Goal: Entertainment & Leisure: Consume media (video, audio)

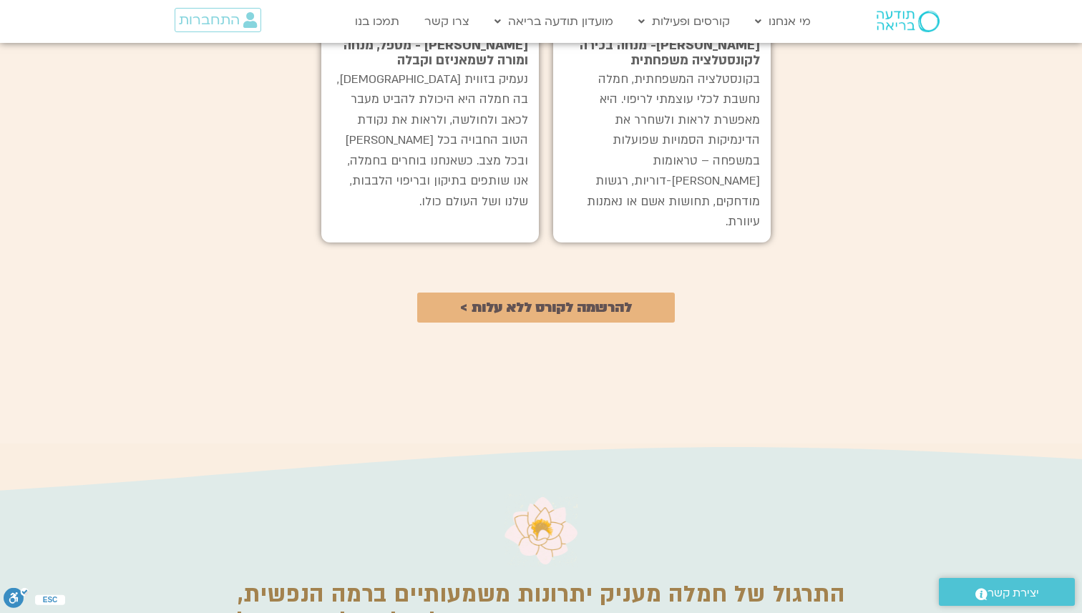
scroll to position [1642, 0]
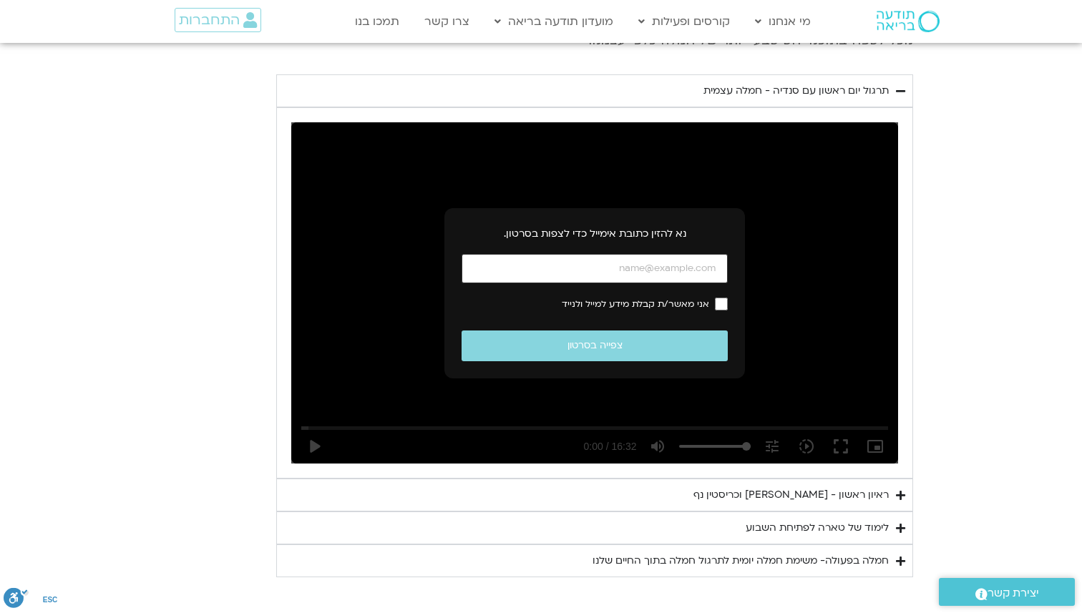
click at [586, 268] on input "כתובת אימייל" at bounding box center [595, 268] width 266 height 29
type input "talitali1233@walla.com"
click at [629, 304] on span "אני מאשר/ת קבלת מידע למייל ולנייד" at bounding box center [635, 304] width 147 height 10
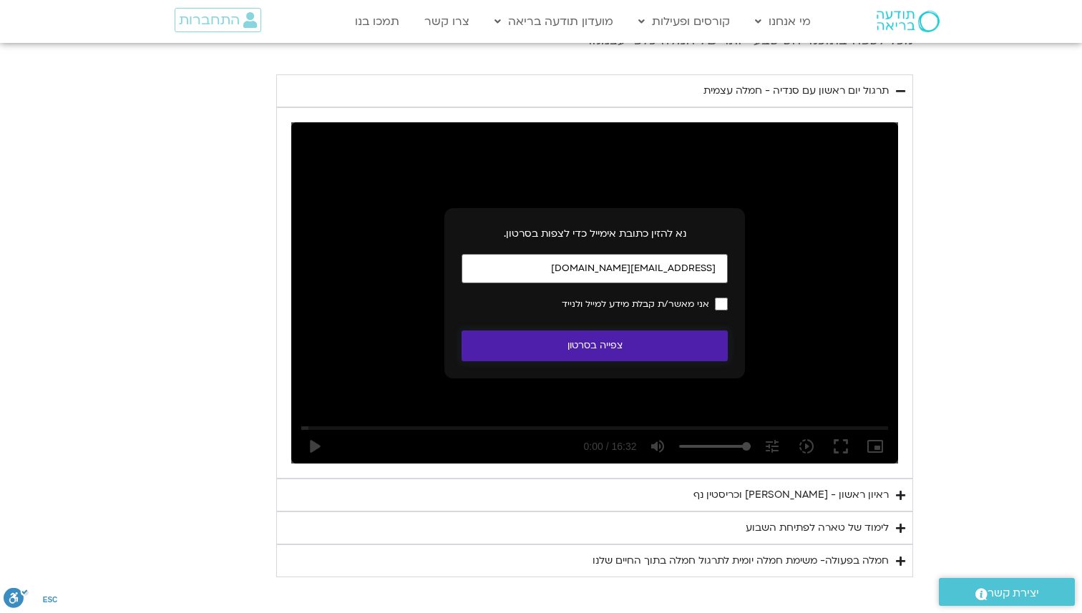
click at [616, 348] on button "צפייה בסרטון" at bounding box center [595, 346] width 266 height 31
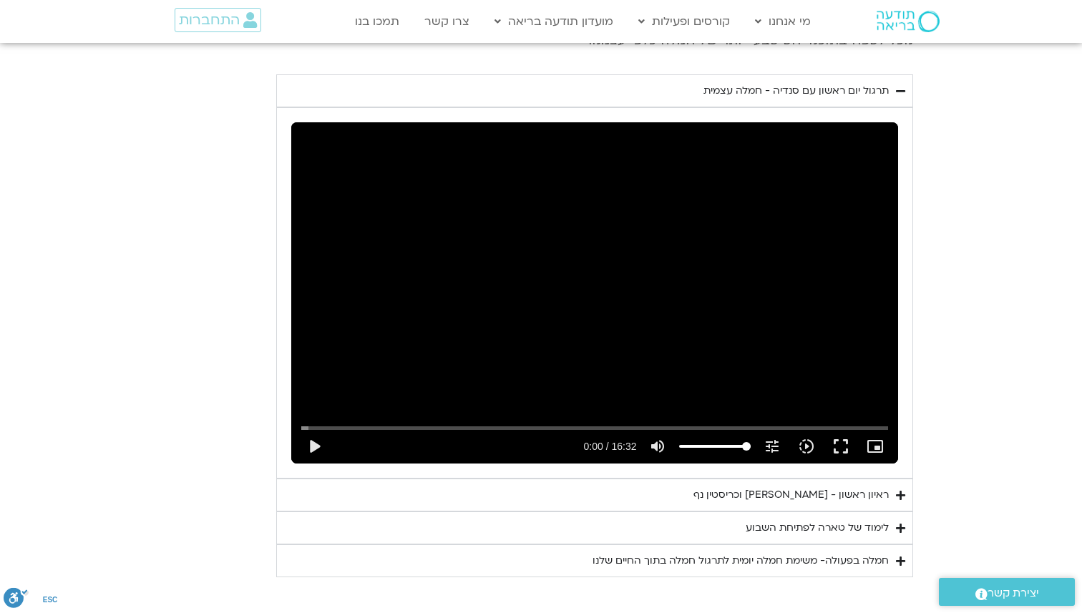
click at [616, 348] on div "Skip Ad play_arrow 0:00 / 16:32 volume_up Mute tune Resolution Auto 240p slow_m…" at bounding box center [594, 292] width 607 height 341
click at [776, 448] on icon "tune" at bounding box center [772, 446] width 17 height 17
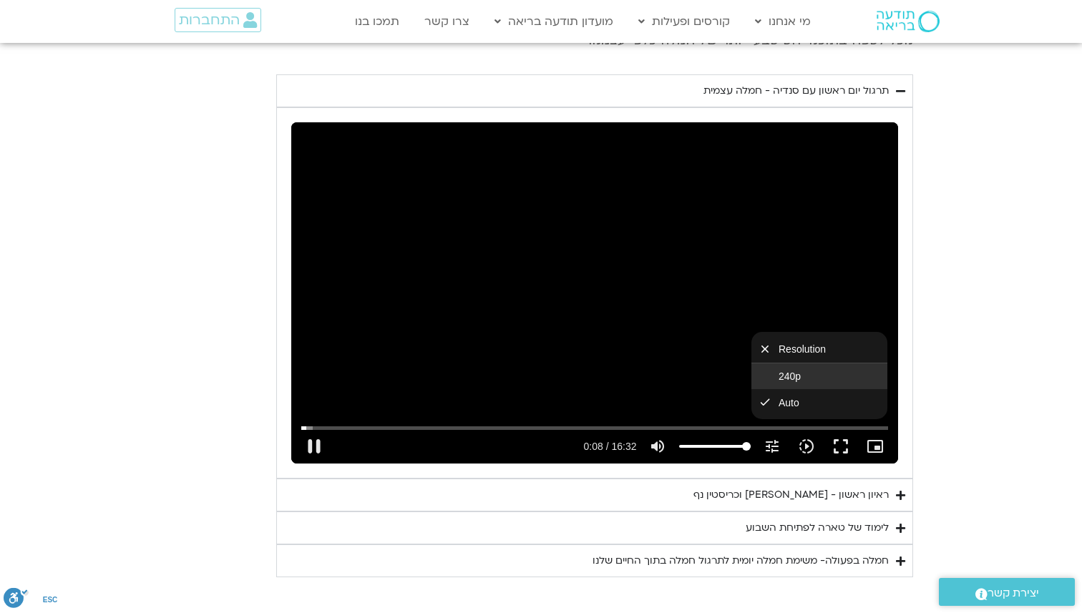
click at [784, 379] on span "240p" at bounding box center [790, 376] width 22 height 11
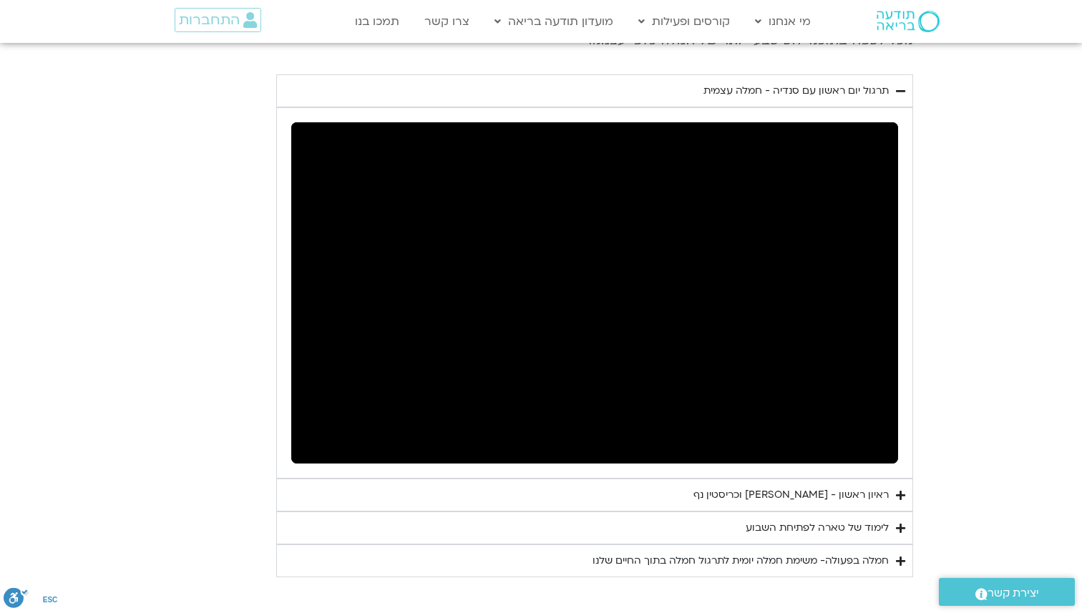
click at [981, 248] on section "יום ראשון - חמלה עצמית השבוע שלנו מתחיל מהבסיס, תרגול של חמלה עצמית – נוכחת וקש…" at bounding box center [541, 221] width 1082 height 714
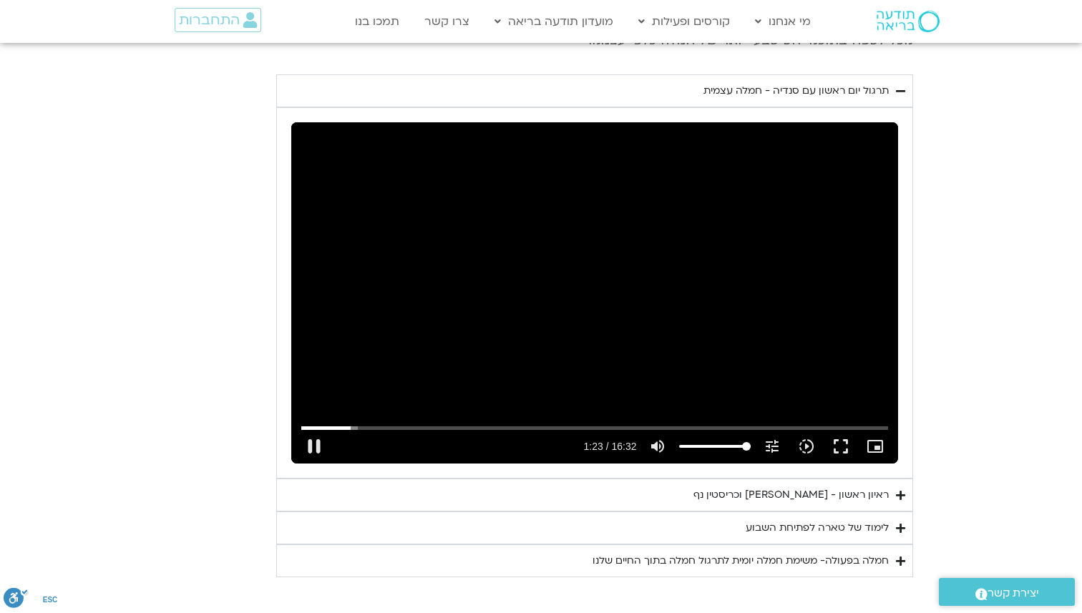
click at [802, 279] on div "Skip Ad 14:08 pause 1:23 / 16:32 volume_up Mute tune Resolution 240p 240p slow_…" at bounding box center [594, 292] width 607 height 341
click at [754, 229] on div "Skip Ad 14:08 play_arrow 1:23 / 16:32 volume_up Mute tune Resolution 240p 240p …" at bounding box center [594, 292] width 607 height 341
click at [613, 248] on div "Skip Ad 14:08 pause 11:12 / 16:32 volume_up Mute tune Resolution 240p 240p slow…" at bounding box center [594, 292] width 607 height 341
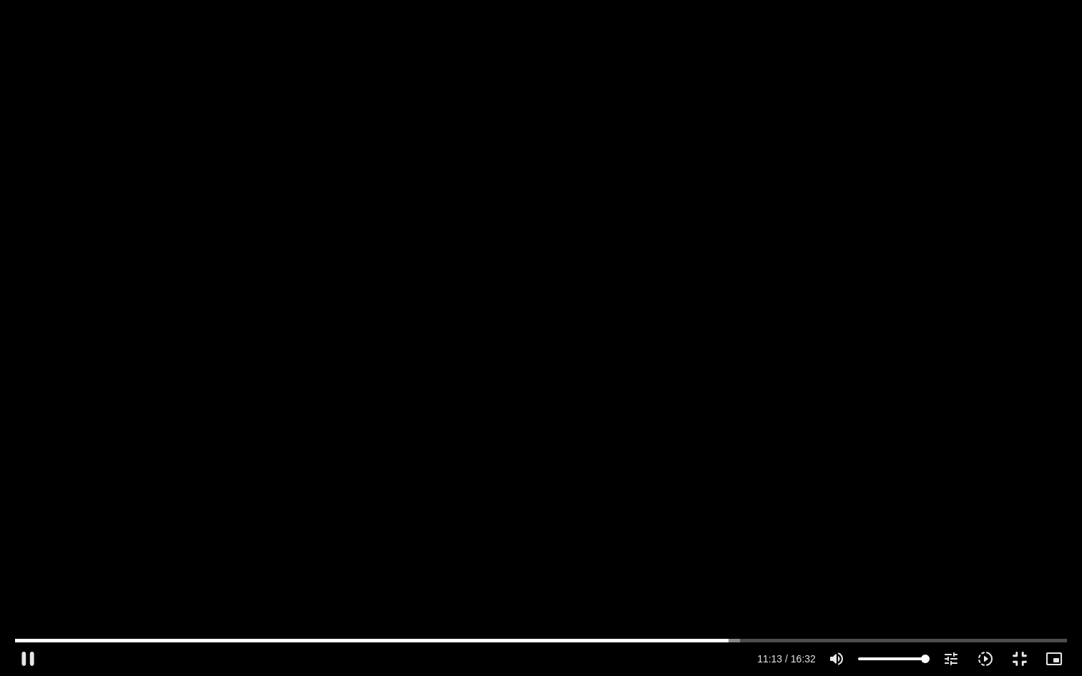
click at [613, 311] on div "Skip Ad 14:08 pause 11:13 / 16:32 volume_up Mute tune Resolution 240p 240p slow…" at bounding box center [541, 338] width 1082 height 676
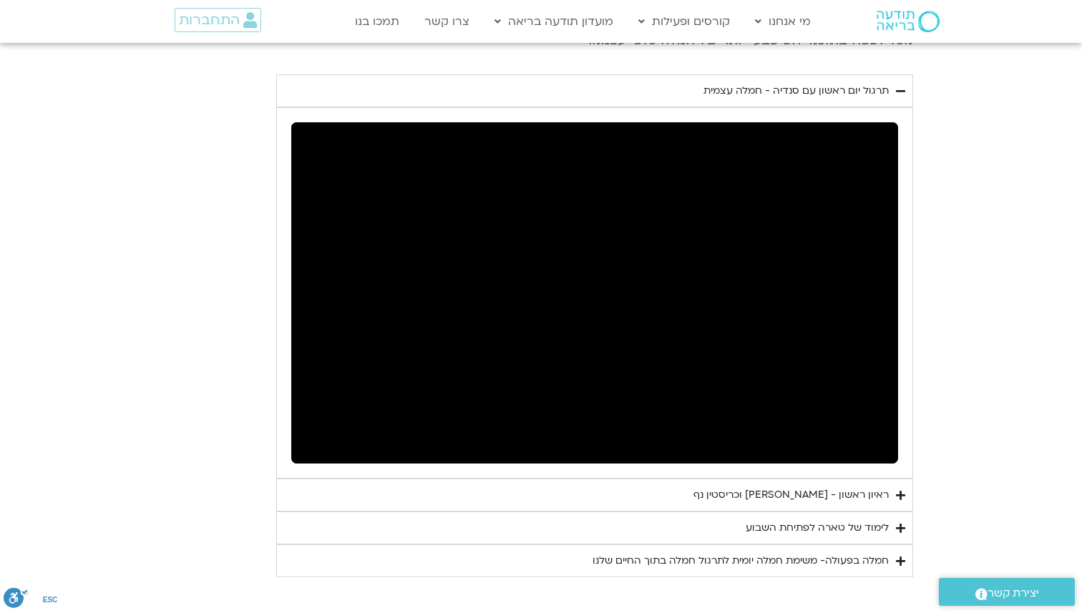
click at [754, 486] on summary "ראיון ראשון - טארה בראך וכריסטין נף" at bounding box center [594, 495] width 637 height 33
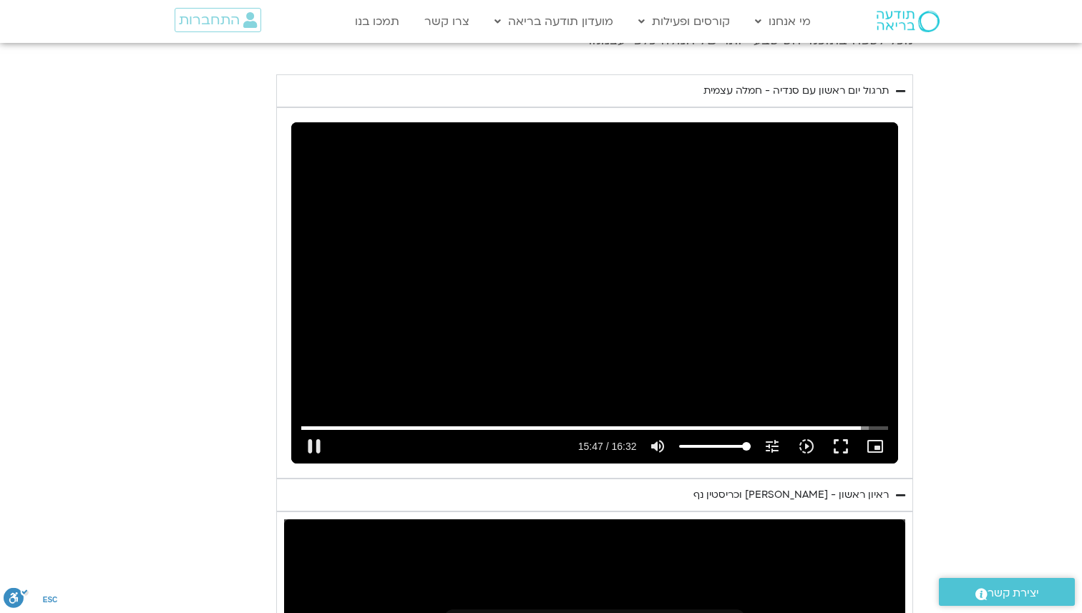
click at [693, 331] on div "Skip Ad 14:08 pause 15:47 / 16:32 volume_up Mute tune Resolution 240p 240p slow…" at bounding box center [594, 292] width 607 height 341
type input "947.18576"
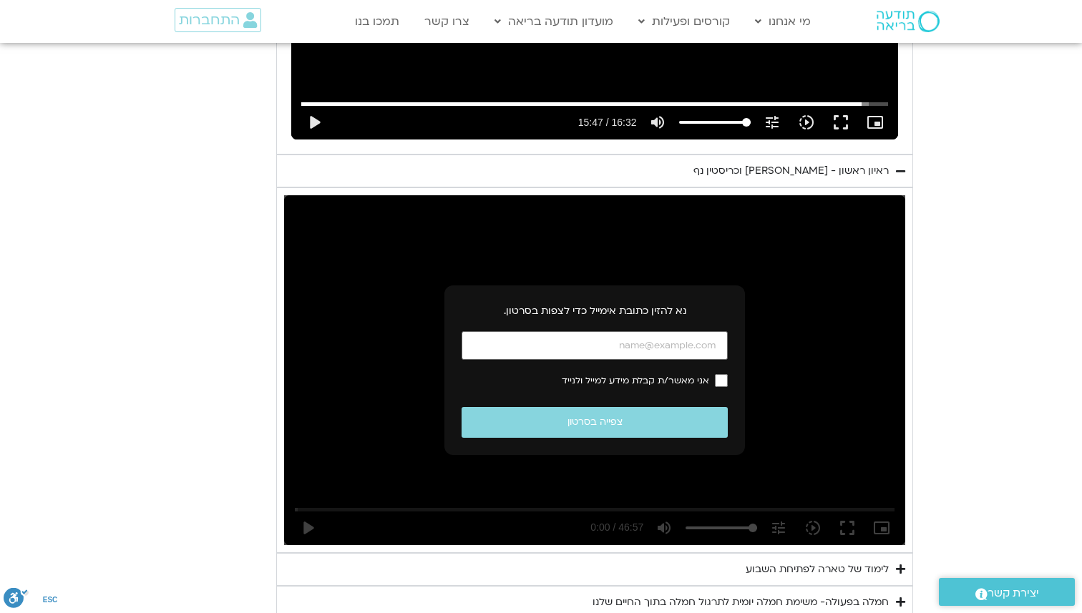
scroll to position [1160, 0]
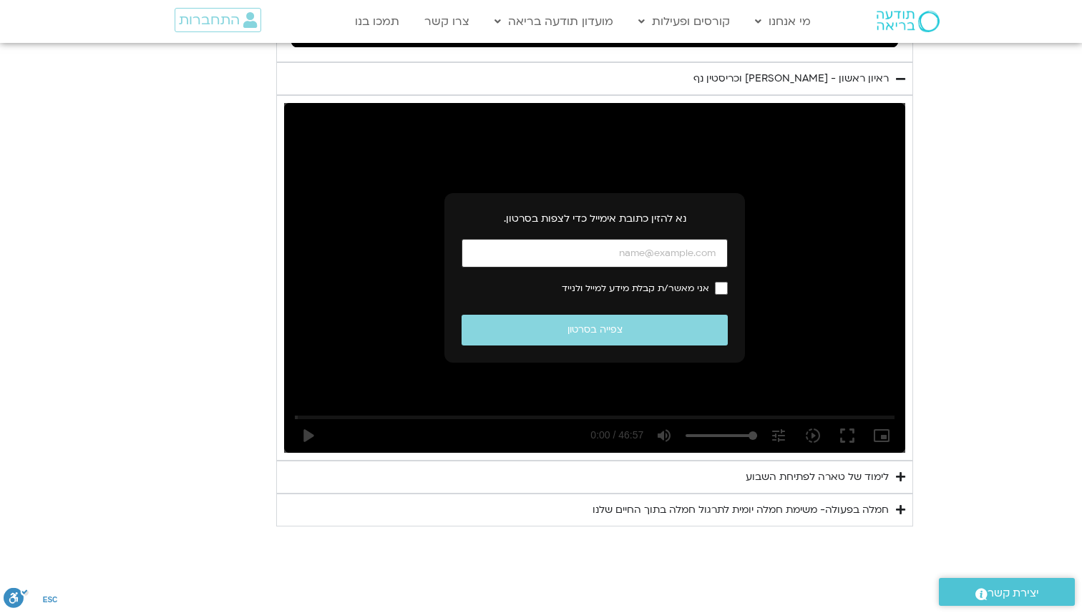
click at [692, 254] on input "כתובת אימייל" at bounding box center [595, 253] width 266 height 29
type input "talitali1233@walla.com"
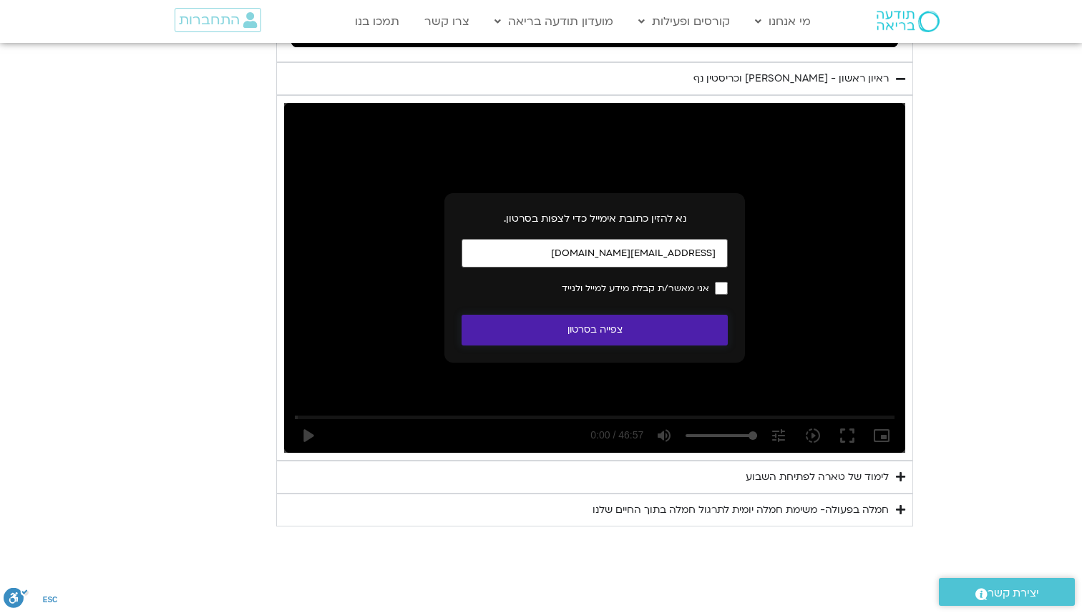
click at [649, 341] on button "צפייה בסרטון" at bounding box center [595, 330] width 266 height 31
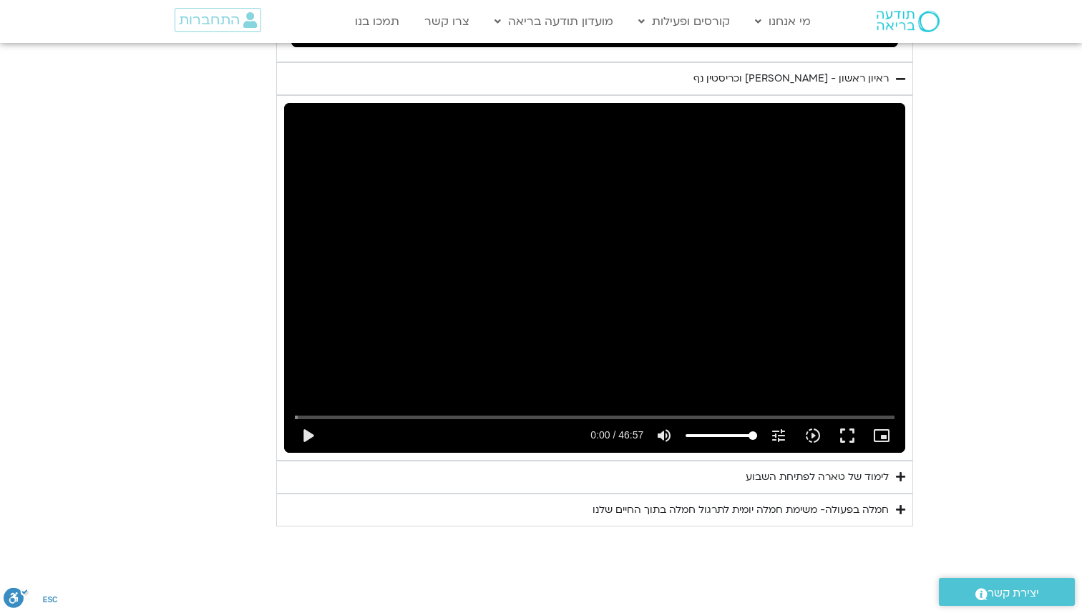
click at [649, 341] on div "Skip Ad play_arrow 0:00 / 46:57 volume_up Mute tune Resolution Auto 720p slow_m…" at bounding box center [594, 277] width 621 height 349
click at [687, 308] on div "Skip Ad pause 0:00 / 46:57 volume_up Mute tune Resolution Auto 720p slow_motion…" at bounding box center [594, 277] width 621 height 349
click at [687, 308] on div "Skip Ad play_arrow 0:00 / 46:57 volume_up Mute tune Resolution Auto 720p slow_m…" at bounding box center [594, 277] width 621 height 349
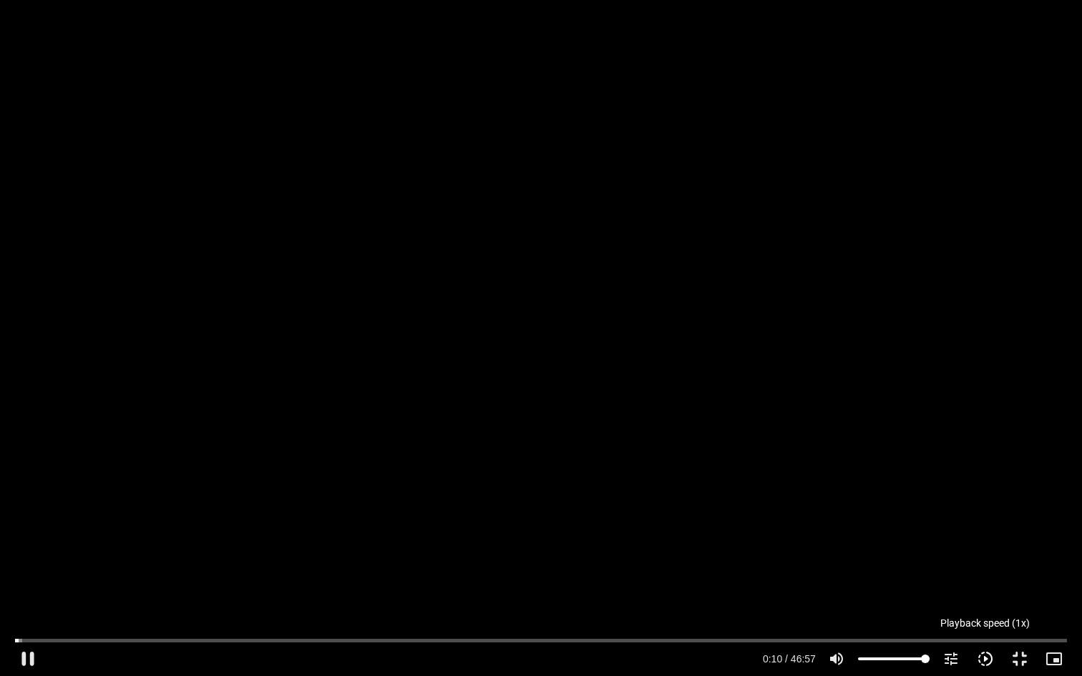
click at [980, 613] on icon "slow_motion_video" at bounding box center [985, 659] width 17 height 17
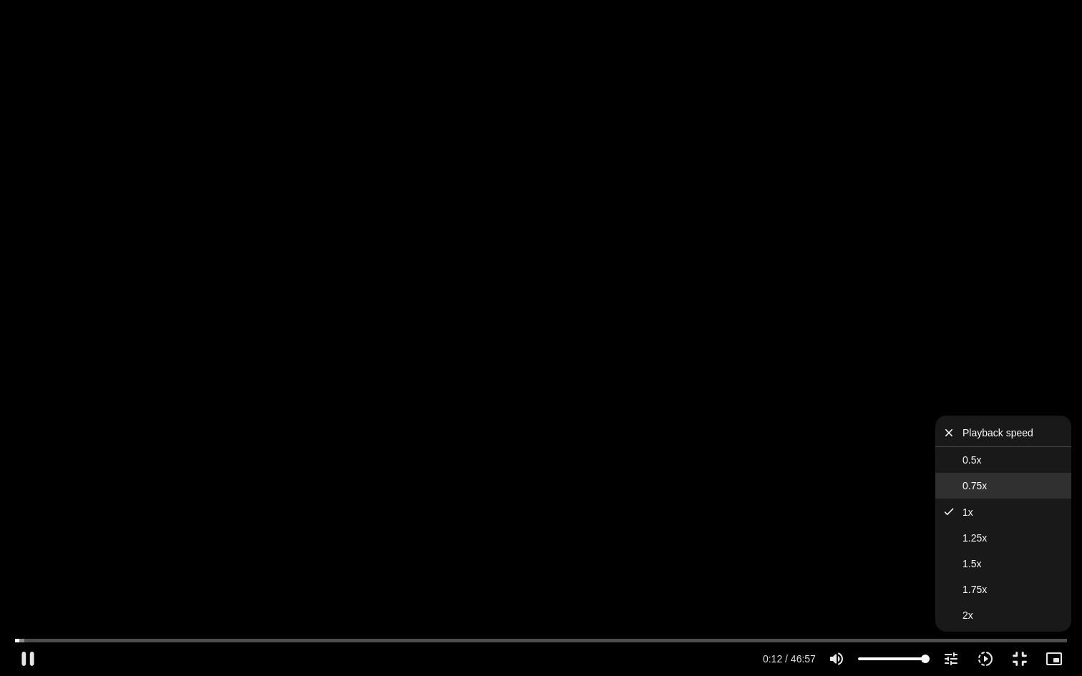
click at [1013, 486] on button "0.75x" at bounding box center [1003, 486] width 136 height 26
click at [706, 613] on div "Accordion. Open links with Enter or Space, close with Escape, and navigate with…" at bounding box center [402, 659] width 714 height 34
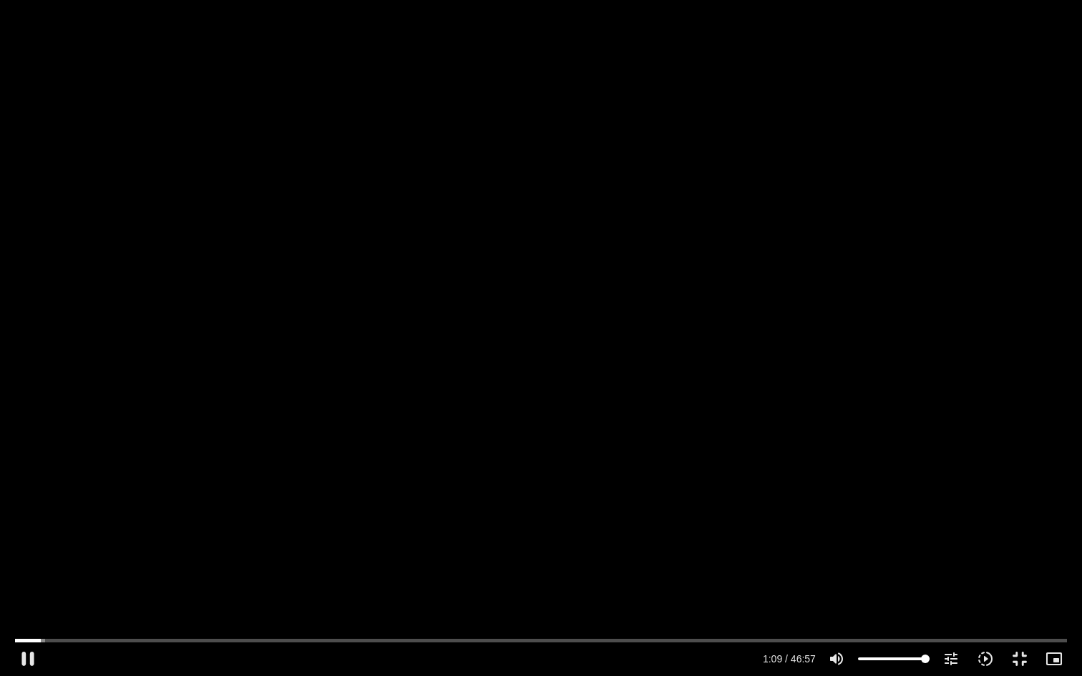
drag, startPoint x: 946, startPoint y: 608, endPoint x: 953, endPoint y: 563, distance: 45.8
click at [953, 563] on div "Skip Ad 45:46 pause 1:09 / 46:57 volume_up Mute tune Resolution Auto 720p slow_…" at bounding box center [541, 338] width 1082 height 676
click at [953, 562] on div "Skip Ad 45:46 play_arrow 1:10 / 46:57 volume_up Mute tune Resolution Auto 720p …" at bounding box center [541, 338] width 1082 height 676
click at [867, 243] on div "Skip Ad 45:46 pause 5:14 / 46:57 volume_up Mute tune Resolution Auto 720p slow_…" at bounding box center [541, 338] width 1082 height 676
click at [867, 243] on div "Skip Ad 45:46 play_arrow 5:15 / 46:57 volume_up Mute tune Resolution Auto 720p …" at bounding box center [541, 338] width 1082 height 676
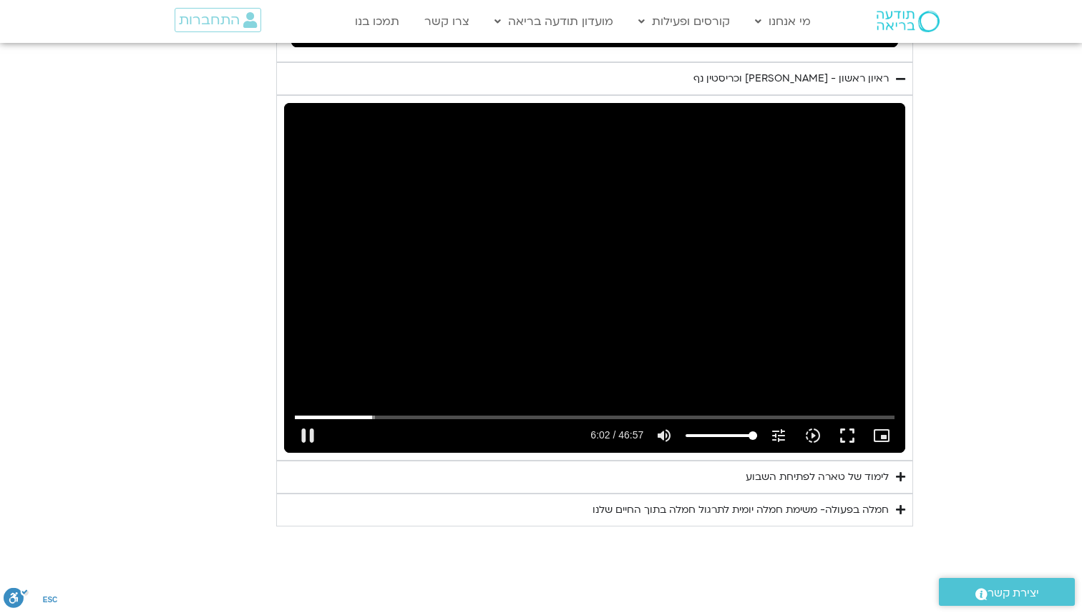
click at [679, 210] on div "Skip Ad 45:46 pause 6:02 / 46:57 volume_up Mute tune Resolution Auto 720p slow_…" at bounding box center [594, 277] width 621 height 349
click at [679, 210] on div "Skip Ad 45:46 play_arrow 6:02 / 46:57 volume_up Mute tune Resolution Auto 720p …" at bounding box center [594, 277] width 621 height 349
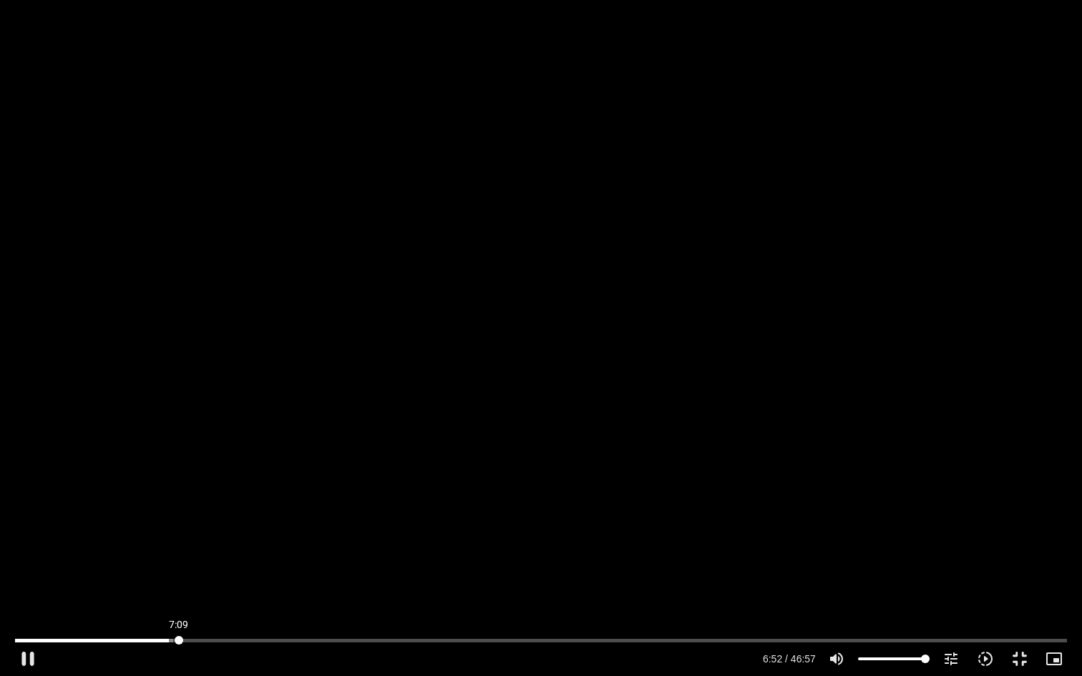
click at [178, 613] on input "Seek" at bounding box center [541, 640] width 1052 height 9
click at [235, 613] on input "Seek" at bounding box center [541, 640] width 1052 height 9
click at [381, 485] on div "Skip Ad 14:26 pause 10:45 / 46:57 volume_up Mute tune Resolution Auto 720p slow…" at bounding box center [541, 338] width 1082 height 676
click at [381, 485] on div "Skip Ad 14:26 pause 10:46 / 46:57 volume_up Mute tune Resolution Auto 720p slow…" at bounding box center [541, 338] width 1082 height 676
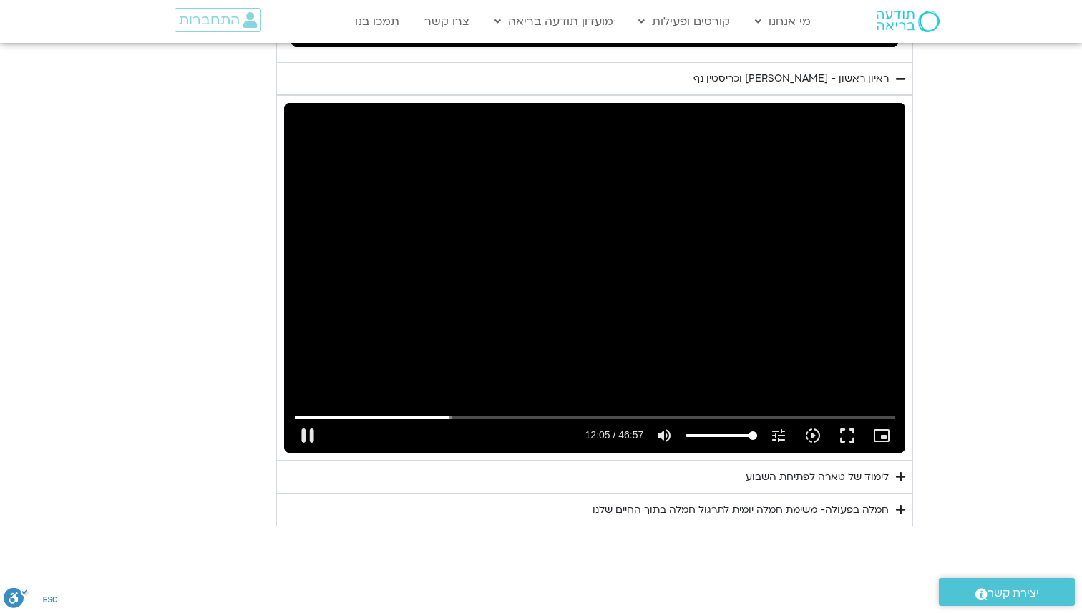
click at [623, 238] on div "Skip Ad 6:33 pause 12:05 / 46:57 volume_up Mute tune Resolution Auto 720p slow_…" at bounding box center [594, 277] width 621 height 349
click at [623, 238] on div "Skip Ad 6:33 play_arrow 12:05 / 46:57 volume_up Mute tune Resolution Auto 720p …" at bounding box center [594, 277] width 621 height 349
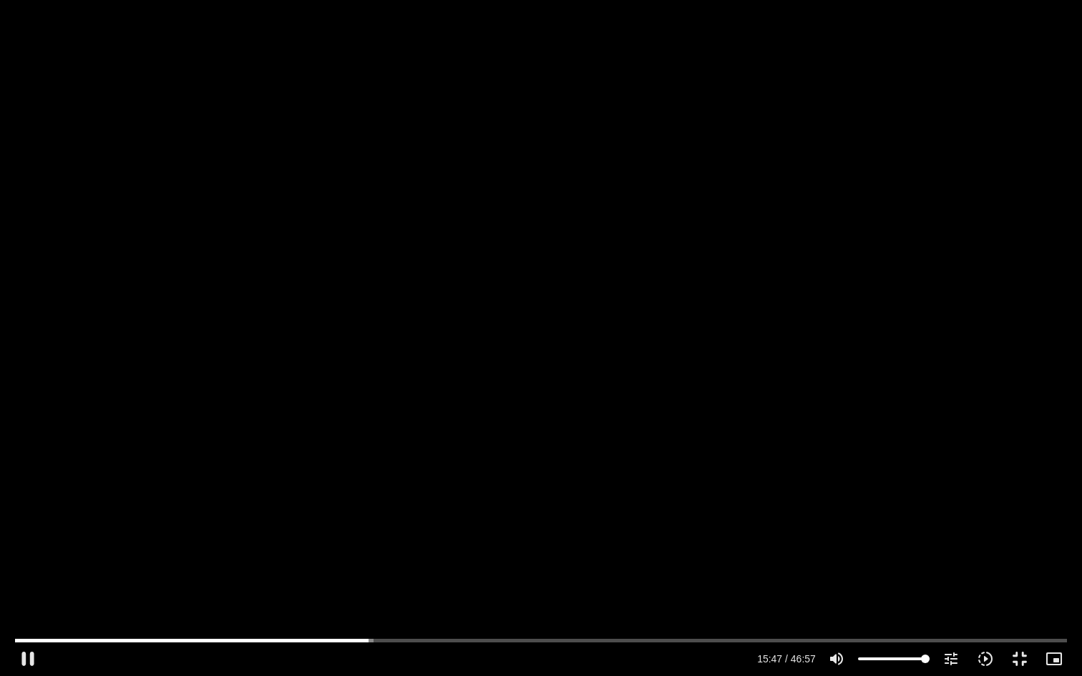
click at [782, 167] on div "Skip Ad 6:33 pause 15:47 / 46:57 volume_up Mute tune Resolution Auto 720p slow_…" at bounding box center [541, 338] width 1082 height 676
click at [26, 613] on button "play_arrow" at bounding box center [28, 659] width 34 height 34
click at [638, 236] on div "Skip Ad 1:17 pause 17:05 / 46:57 volume_up Mute tune Resolution Auto 720p slow_…" at bounding box center [541, 338] width 1082 height 676
click at [638, 236] on div "Skip Ad 1:17 play_arrow 17:05 / 46:57 volume_up Mute tune Resolution Auto 720p …" at bounding box center [541, 338] width 1082 height 676
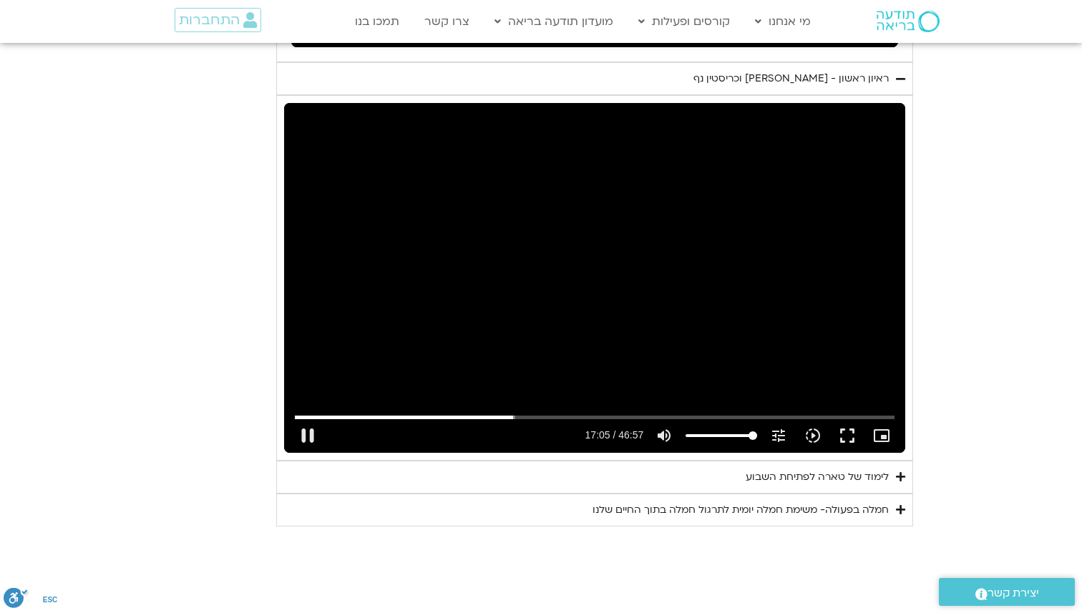
click at [638, 173] on div "Skip Ad 1:17 pause 17:05 / 46:57 volume_up Mute tune Resolution Auto 720p slow_…" at bounding box center [594, 277] width 621 height 349
click at [576, 303] on div "Skip Ad 1:17 play_arrow 17:05 / 46:57 volume_up Mute tune Resolution Auto 720p …" at bounding box center [594, 277] width 621 height 349
click at [576, 303] on div "Skip Ad 1:17 pause 17:06 / 46:57 volume_up Mute tune Resolution Auto 720p slow_…" at bounding box center [594, 277] width 621 height 349
click at [576, 303] on div "Skip Ad 1:17 play_arrow 17:06 / 46:57 volume_up Mute tune Resolution Auto 720p …" at bounding box center [594, 277] width 621 height 349
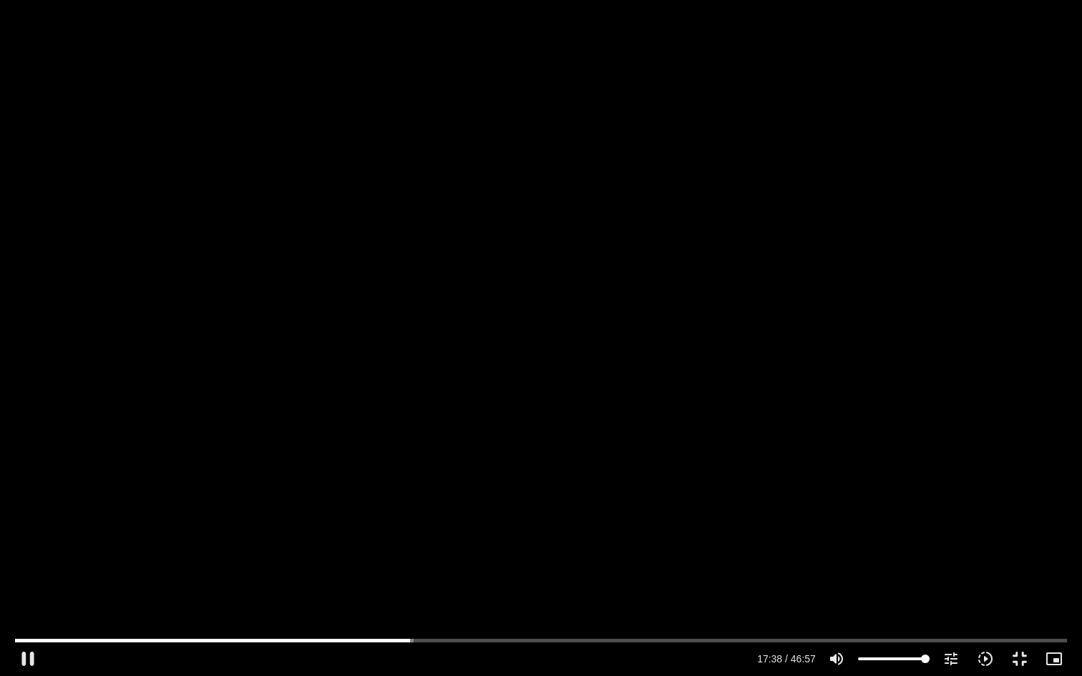
click at [574, 354] on div "Skip Ad 1:17 pause 17:38 / 46:57 volume_up Mute tune Resolution Auto 720p slow_…" at bounding box center [541, 338] width 1082 height 676
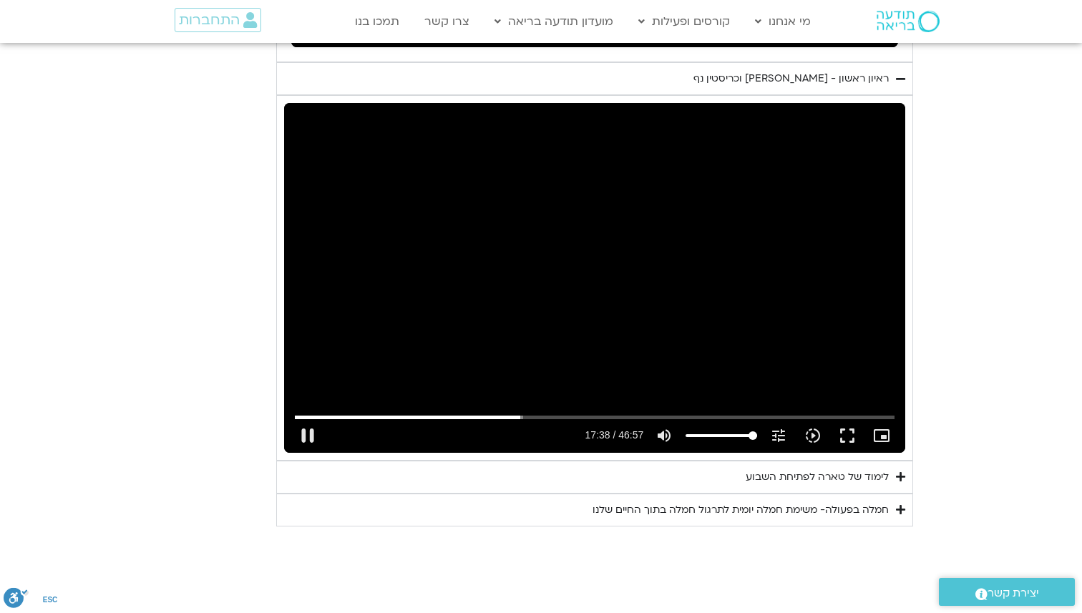
click at [606, 245] on div "Skip Ad 1:17 pause 17:38 / 46:57 volume_up Mute tune Resolution Auto 720p slow_…" at bounding box center [594, 277] width 621 height 349
click at [528, 207] on div "Skip Ad 1:17 play_arrow 17:38 / 46:57 volume_up Mute tune Resolution Auto 720p …" at bounding box center [594, 277] width 621 height 349
click at [528, 207] on div "Skip Ad 1:17 pause 17:39 / 46:57 volume_up Mute tune Resolution Auto 720p slow_…" at bounding box center [594, 277] width 621 height 349
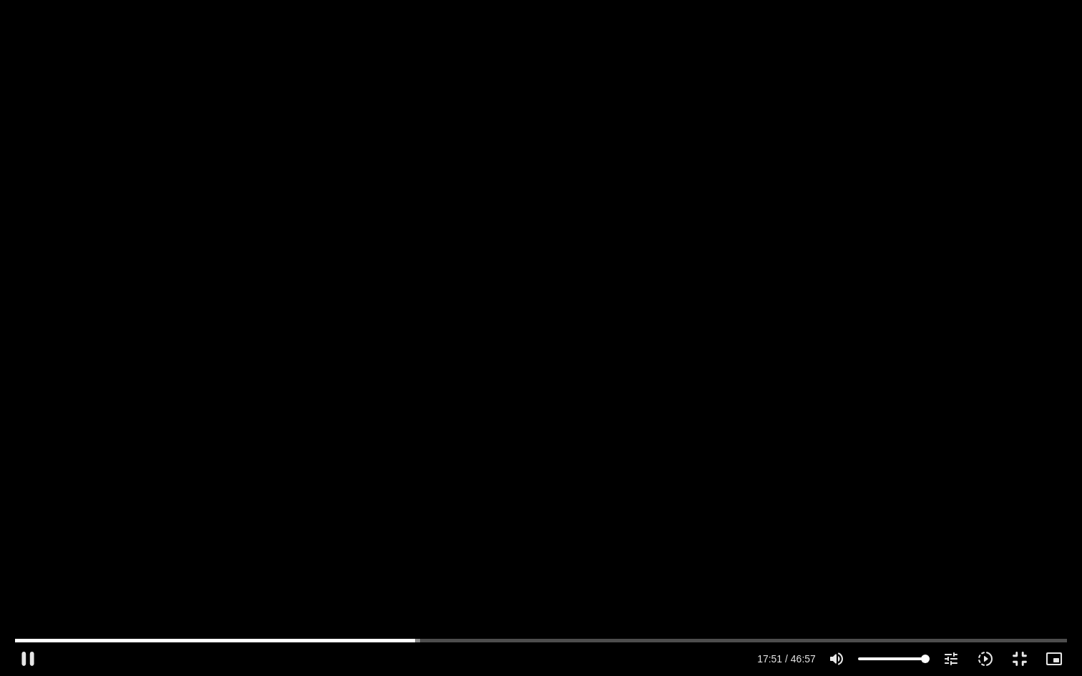
click at [532, 242] on div "Skip Ad 1:17 pause 17:51 / 46:57 volume_up Mute tune Resolution Auto 720p slow_…" at bounding box center [541, 338] width 1082 height 676
click at [579, 201] on div "Skip Ad 1:17 play_arrow 17:51 / 46:57 volume_up Mute tune Resolution Auto 720p …" at bounding box center [541, 338] width 1082 height 676
click at [579, 201] on div "Skip Ad 1:17 pause 17:51 / 46:57 volume_up Mute tune Resolution Auto 720p slow_…" at bounding box center [541, 338] width 1082 height 676
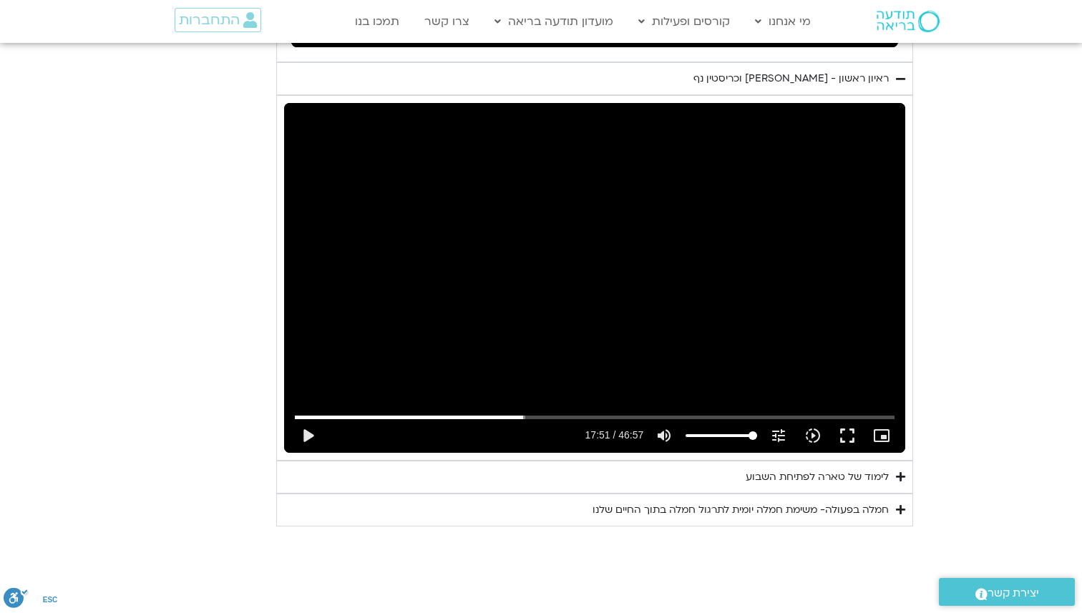
click at [593, 281] on div "Skip Ad 1:17 play_arrow 17:51 / 46:57 volume_up Mute tune Resolution Auto 720p …" at bounding box center [594, 277] width 621 height 349
click at [593, 281] on div "Skip Ad 1:17 pause 17:51 / 46:57 volume_up Mute tune Resolution Auto 720p slow_…" at bounding box center [594, 277] width 621 height 349
click at [593, 281] on div "Skip Ad 1:17 play_arrow 17:52 / 46:57 volume_up Mute tune Resolution Auto 720p …" at bounding box center [594, 277] width 621 height 349
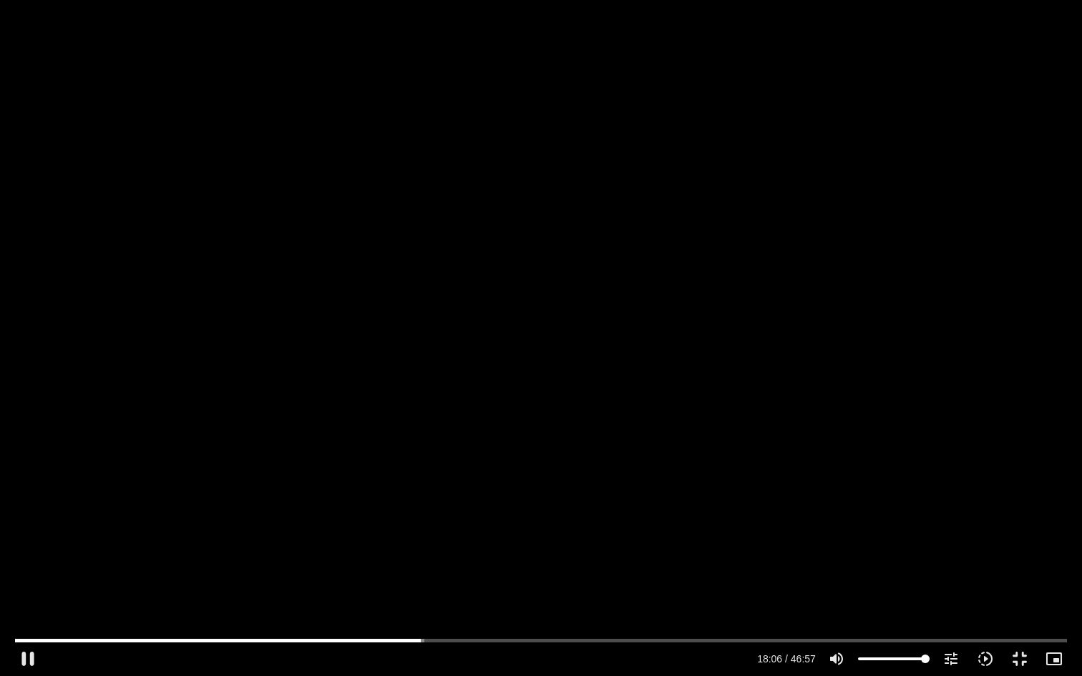
click at [611, 352] on div "Skip Ad 1:17 pause 18:06 / 46:57 volume_up Mute tune Resolution Auto 720p slow_…" at bounding box center [541, 338] width 1082 height 676
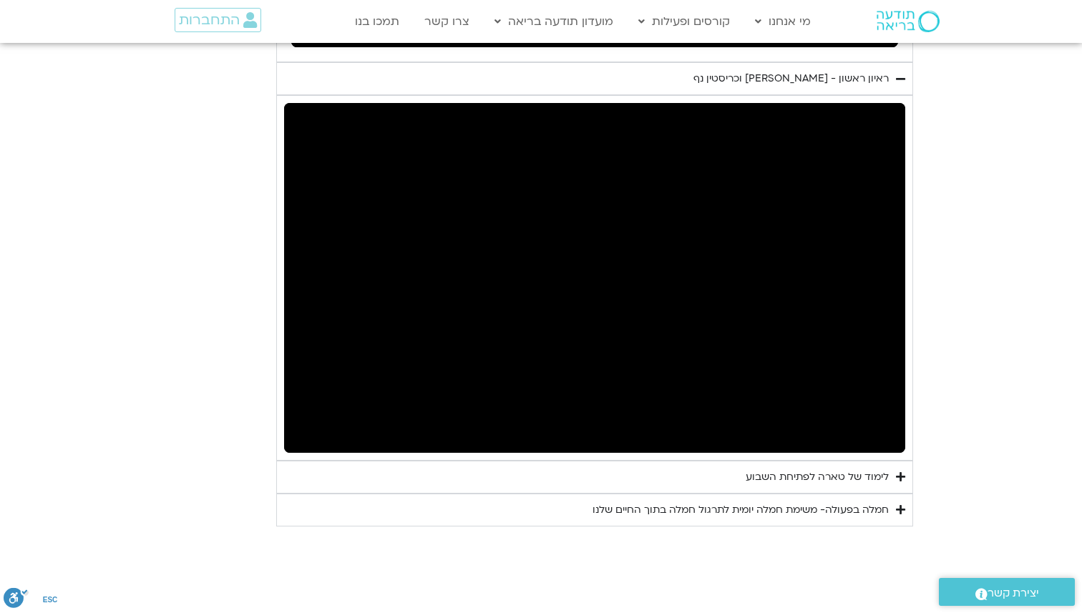
click at [704, 488] on summary "לימוד של טארה לפתיחת השבוע" at bounding box center [594, 477] width 637 height 33
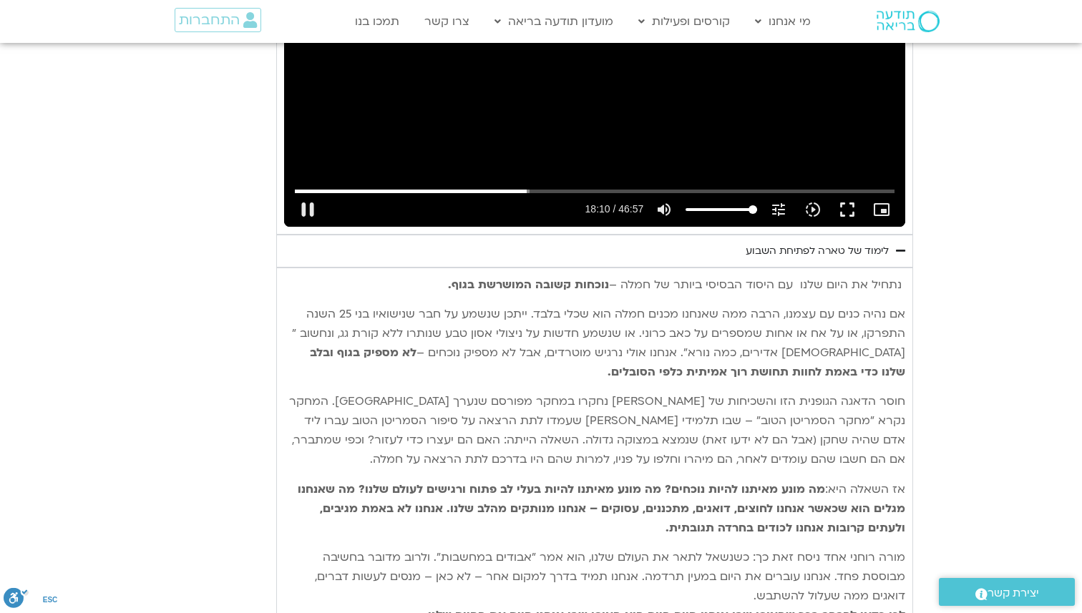
scroll to position [1285, 0]
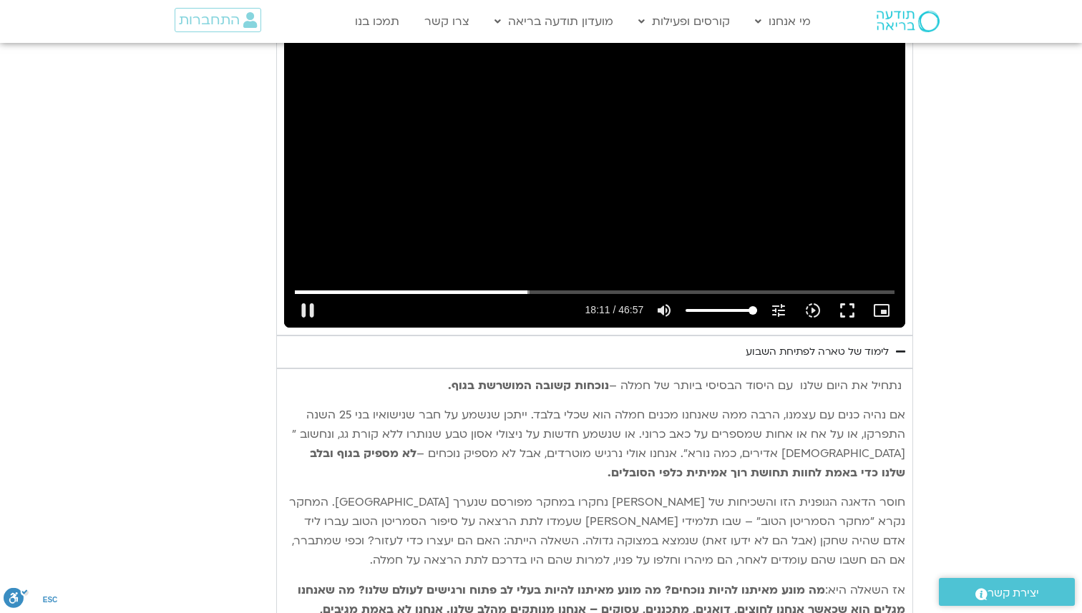
click at [691, 215] on div "Skip Ad 30:42 pause 18:11 / 46:57 volume_up Mute tune Resolution Auto 720p slow…" at bounding box center [594, 152] width 621 height 349
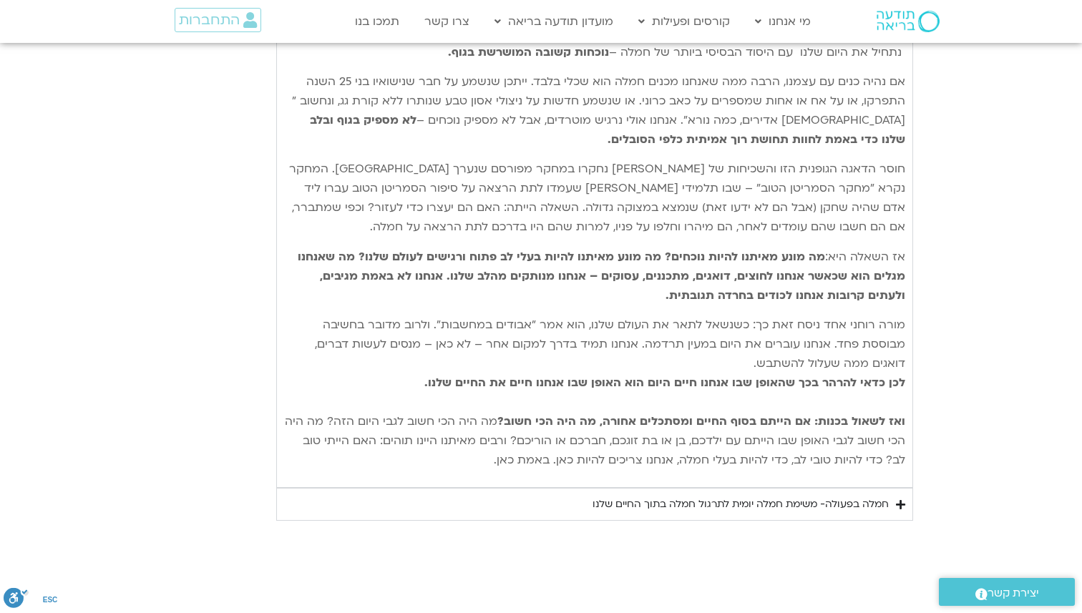
scroll to position [1622, 0]
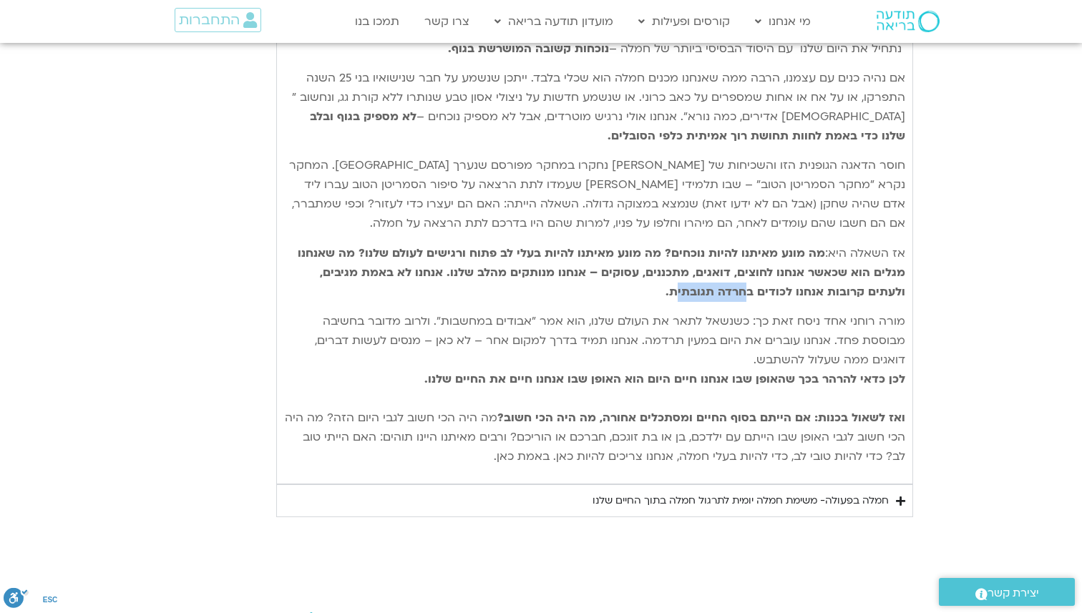
drag, startPoint x: 792, startPoint y: 293, endPoint x: 719, endPoint y: 285, distance: 73.4
click at [719, 285] on b "מה מונע מאיתנו להיות נוכחים? מה מונע מאיתנו להיות בעלי לב פתוח ורגישים לעולם של…" at bounding box center [602, 273] width 608 height 54
copy b "חרדה תגובתי"
click at [494, 233] on p "חוסר הדאגה הגופנית הזו והשכיחות של חמלה מופשטת נחקרו במחקר מפורסם שנערך באוניבר…" at bounding box center [594, 194] width 621 height 77
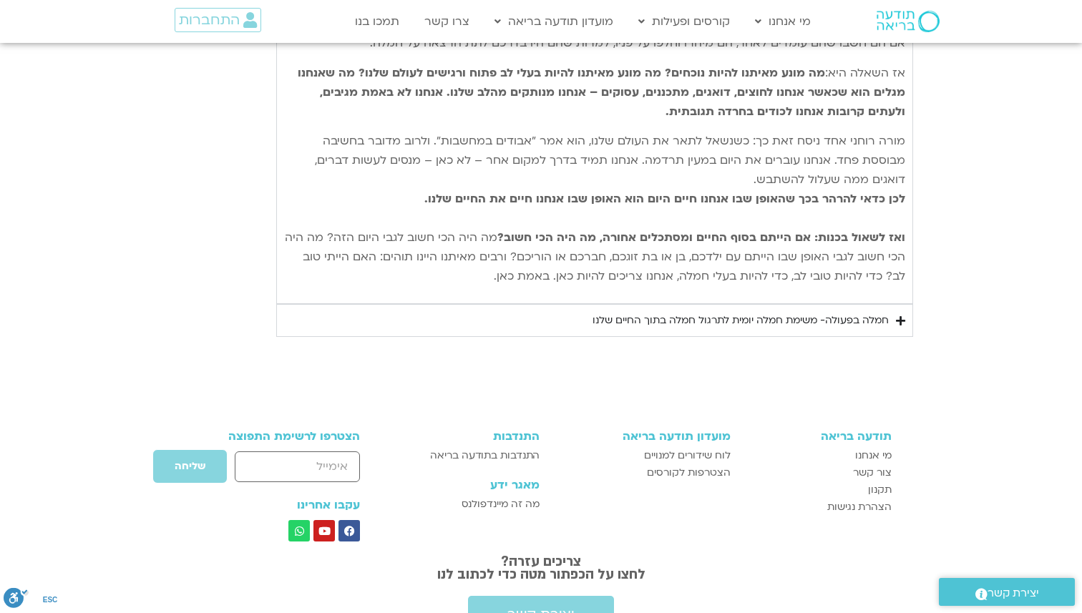
scroll to position [1798, 0]
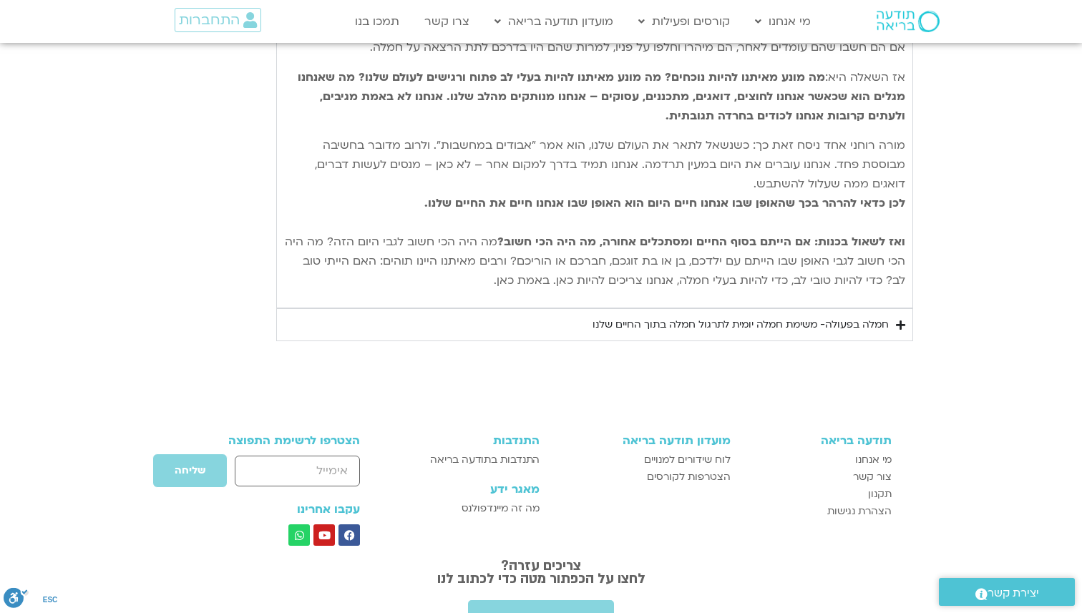
click at [815, 329] on div "חמלה בפעולה- משימת חמלה יומית לתרגול חמלה בתוך החיים שלנו" at bounding box center [741, 324] width 296 height 17
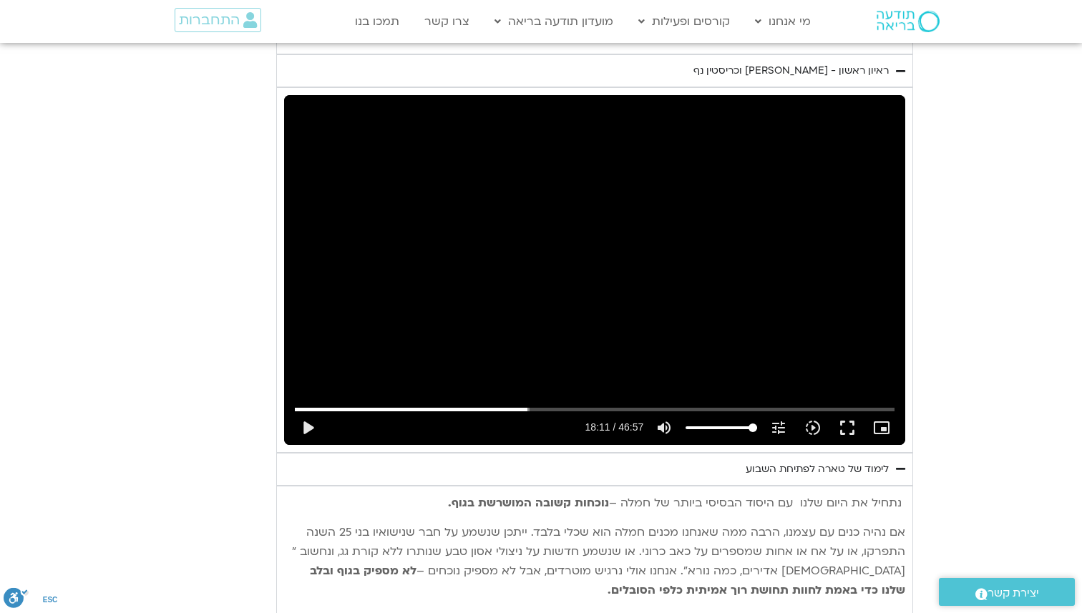
scroll to position [1151, 0]
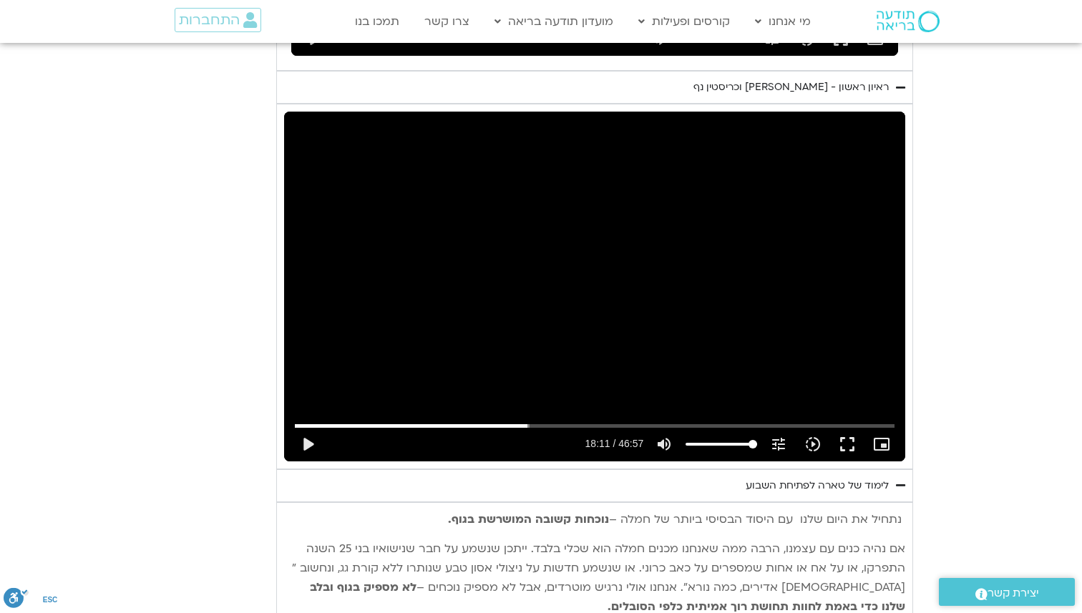
click at [674, 240] on div "Skip Ad 30:42 play_arrow 18:11 / 46:57 volume_up Mute tune Resolution Auto 720p…" at bounding box center [594, 286] width 621 height 349
click at [832, 169] on div "Skip Ad 30:42 pause 25:28 / 46:57 volume_up Mute tune Resolution Auto 720p slow…" at bounding box center [594, 286] width 621 height 349
type input "1528.626977"
